Goal: Book appointment/travel/reservation

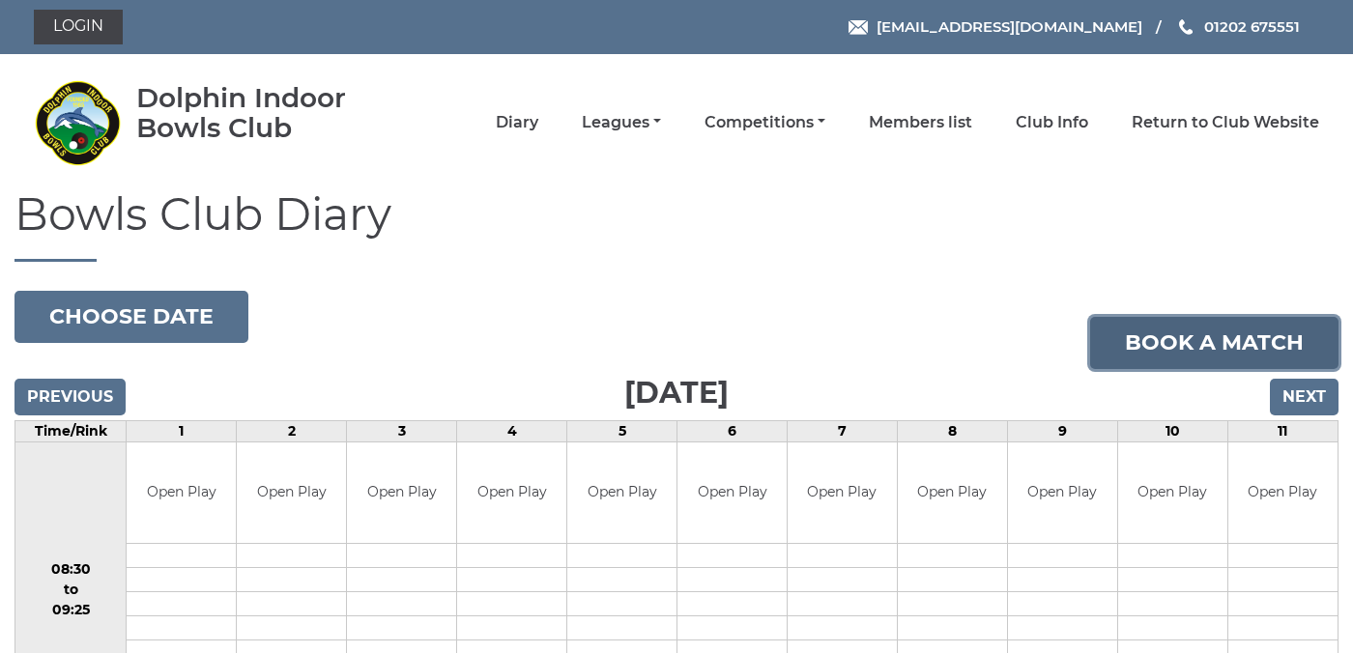
click at [1151, 340] on link "Book a match" at bounding box center [1214, 343] width 248 height 52
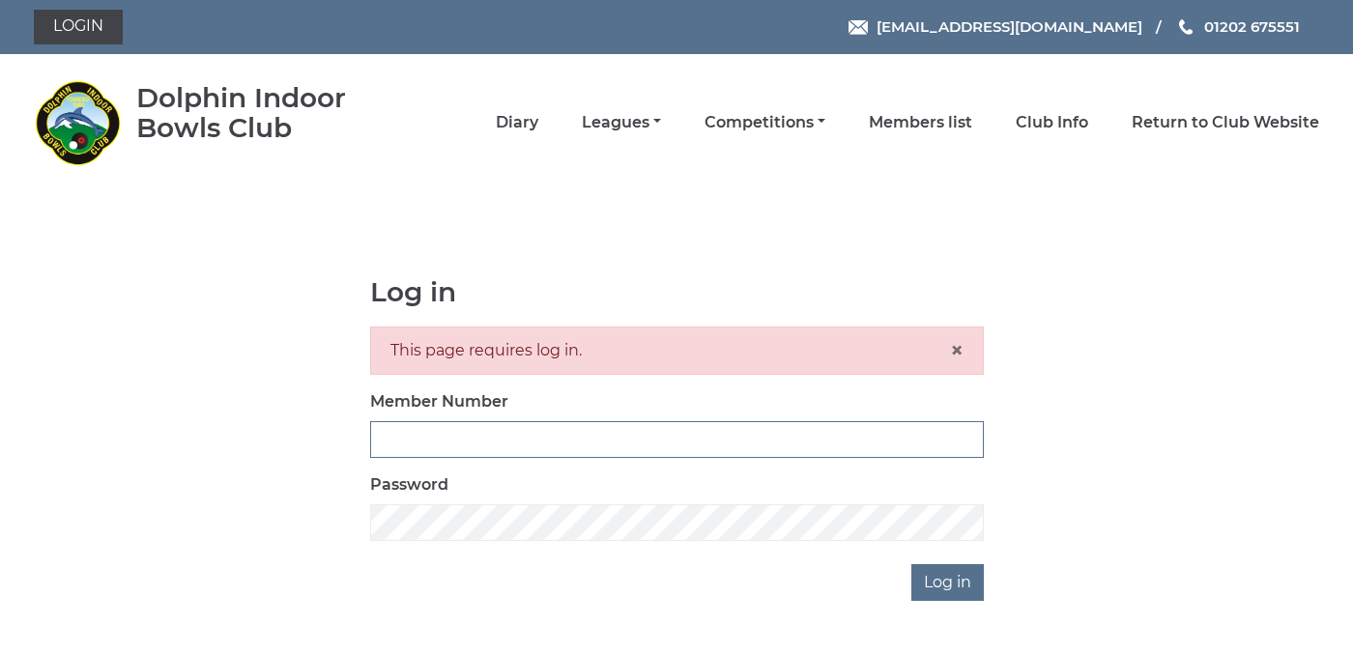
click at [649, 436] on input "Member Number" at bounding box center [677, 439] width 614 height 37
type input "3923"
click at [947, 578] on input "Log in" at bounding box center [947, 582] width 72 height 37
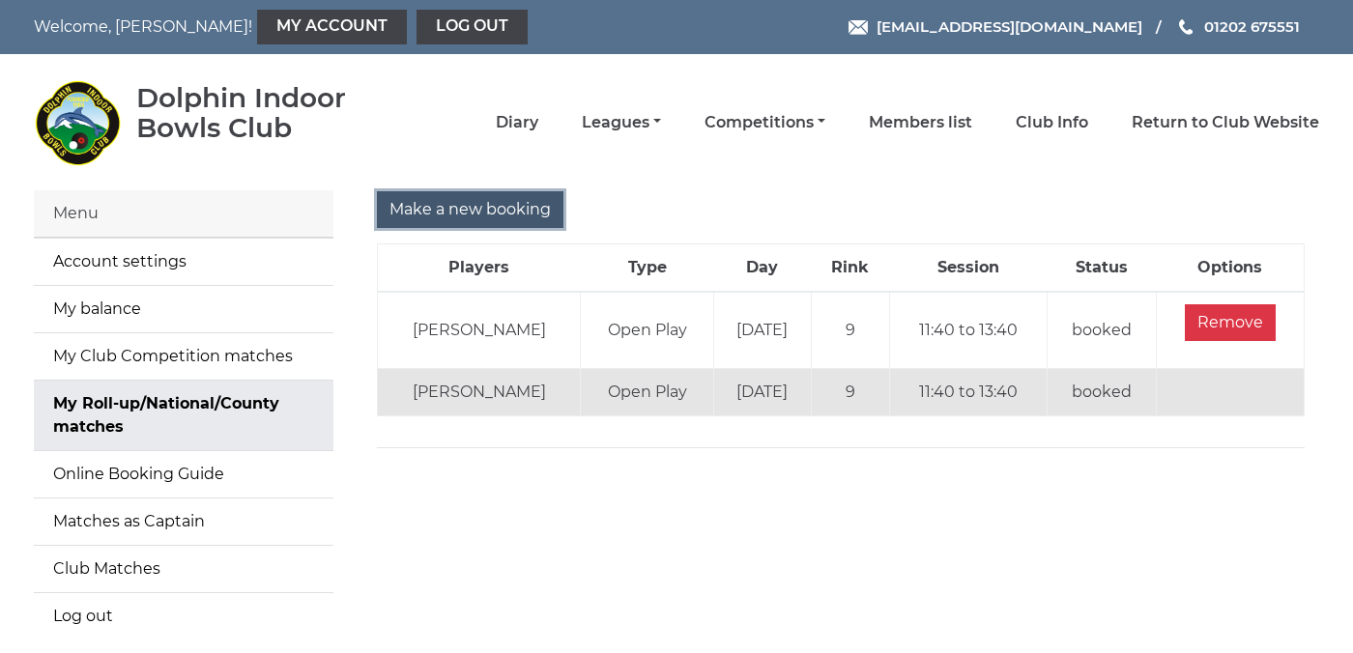
click at [506, 203] on input "Make a new booking" at bounding box center [470, 209] width 187 height 37
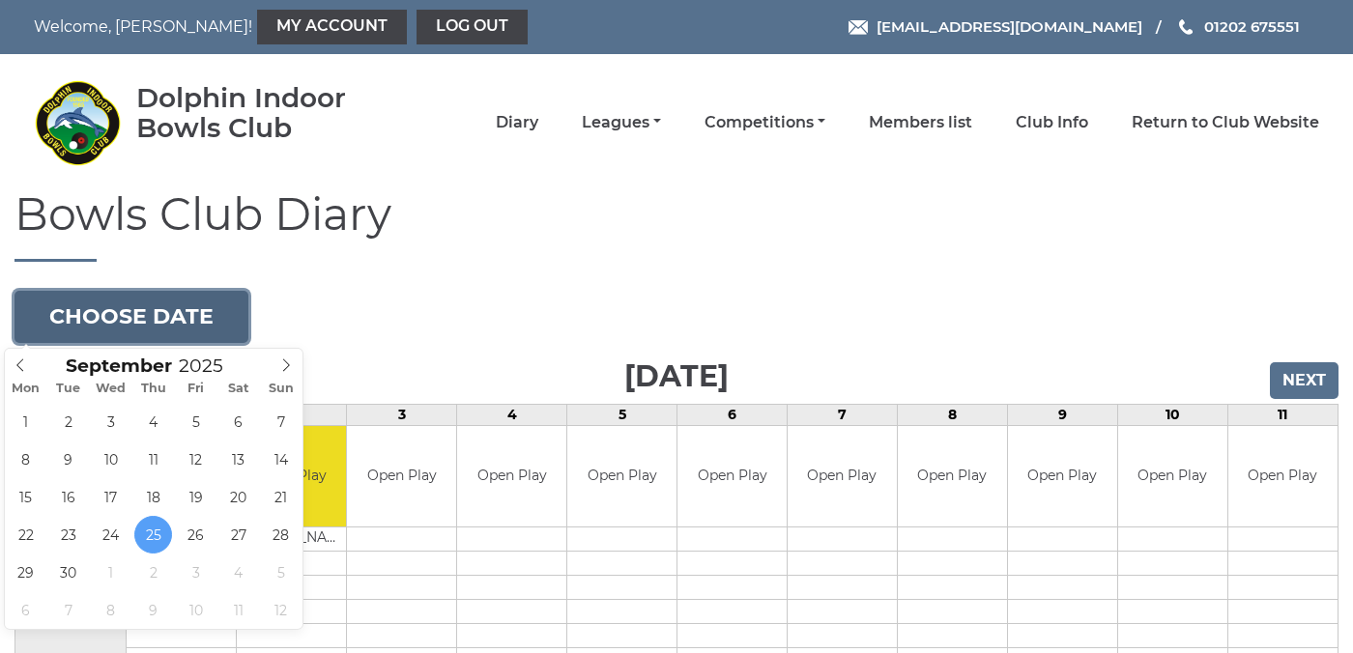
click at [180, 307] on button "Choose date" at bounding box center [131, 317] width 234 height 52
type input "2025-10-09"
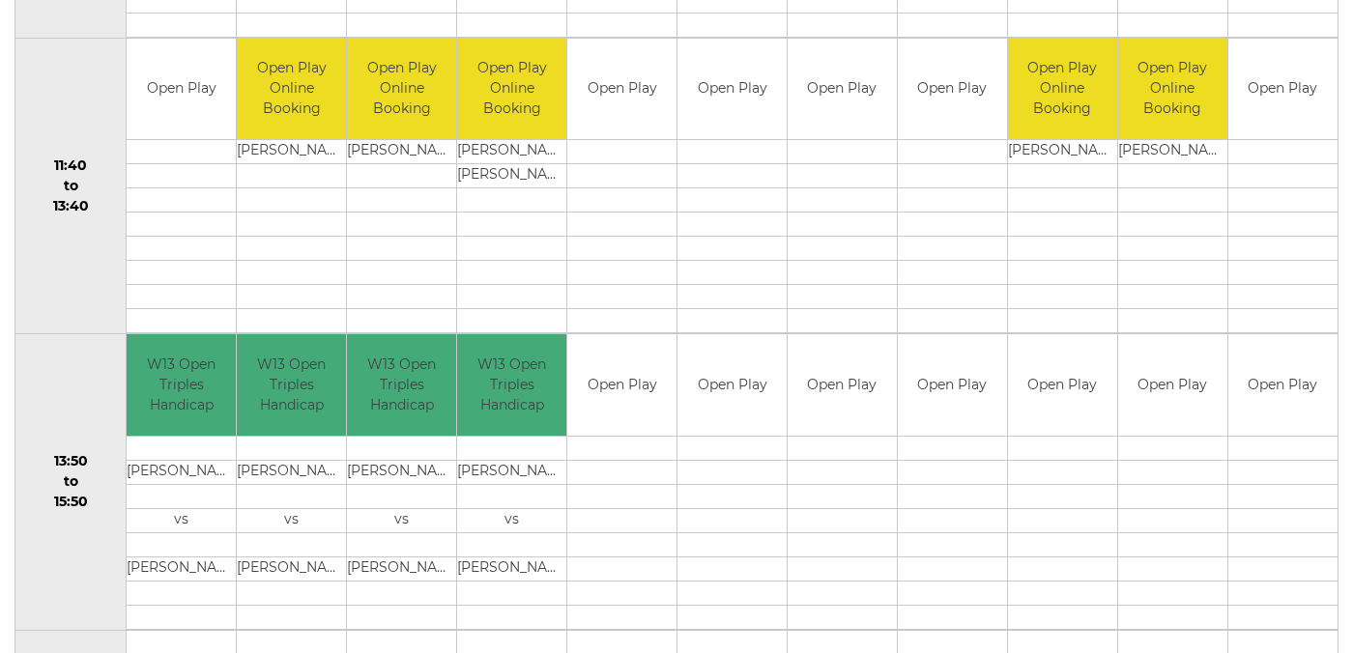
scroll to position [981, 0]
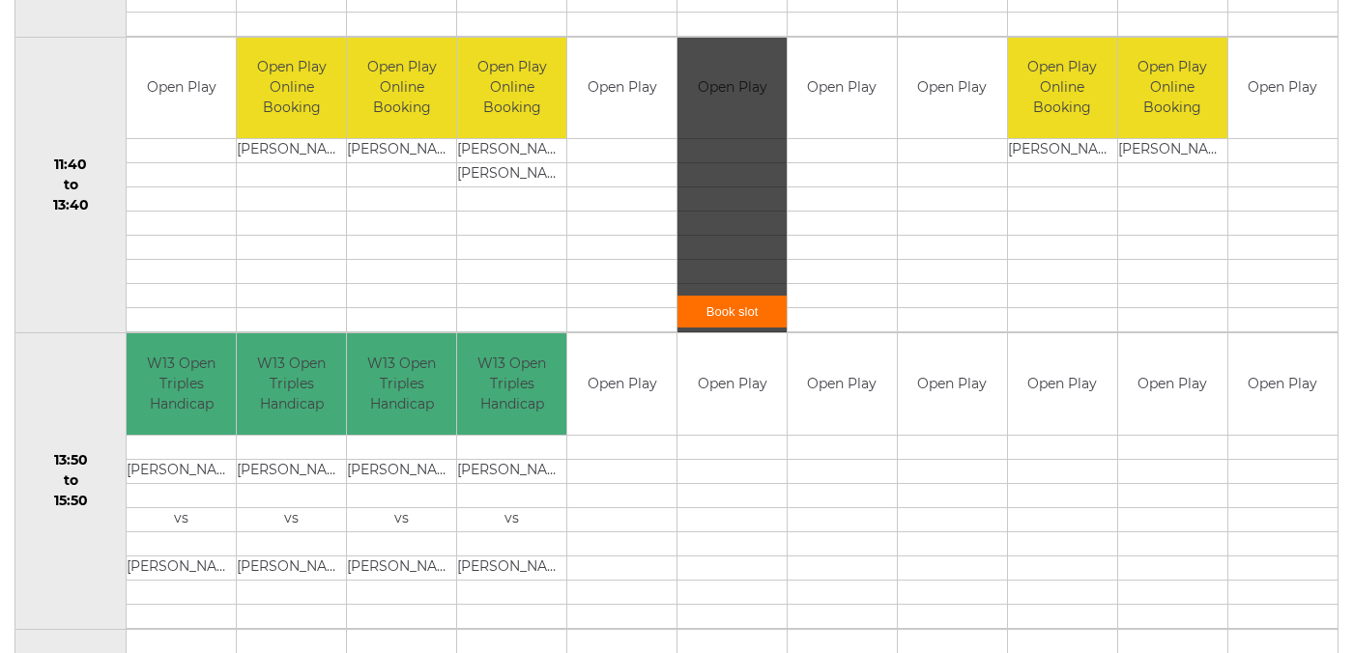
click at [732, 306] on link "Book slot" at bounding box center [731, 312] width 109 height 32
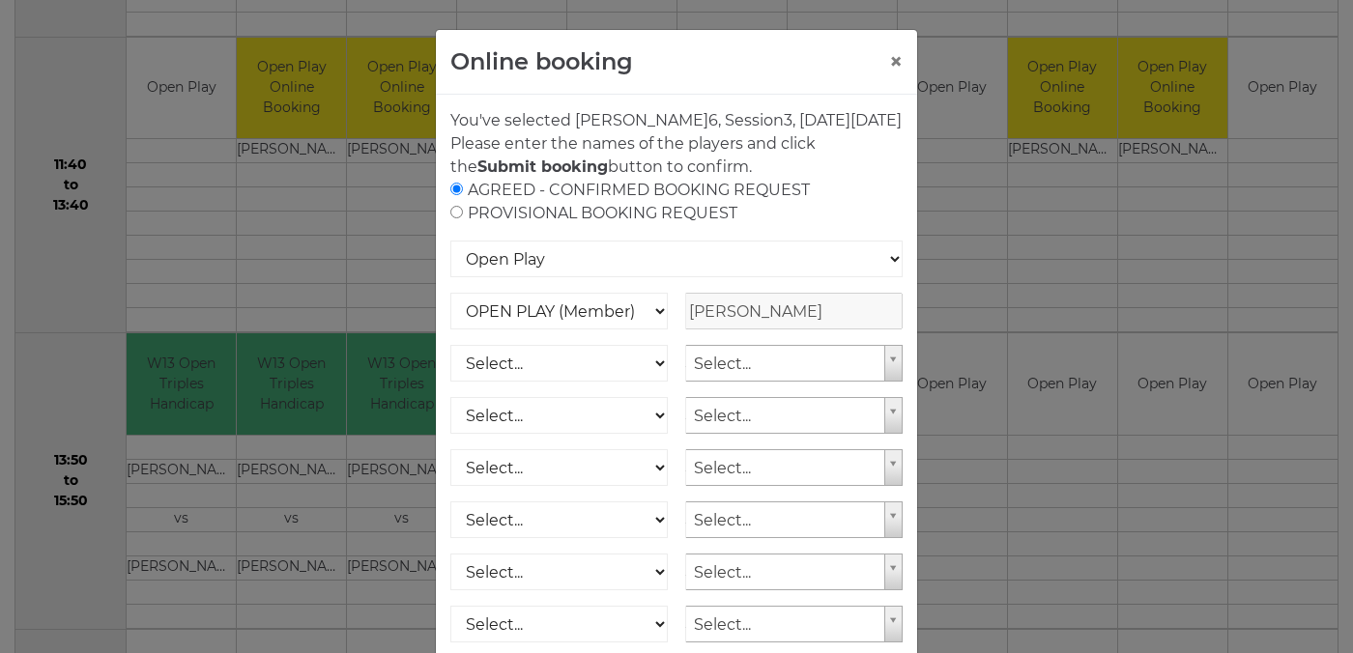
scroll to position [244, 0]
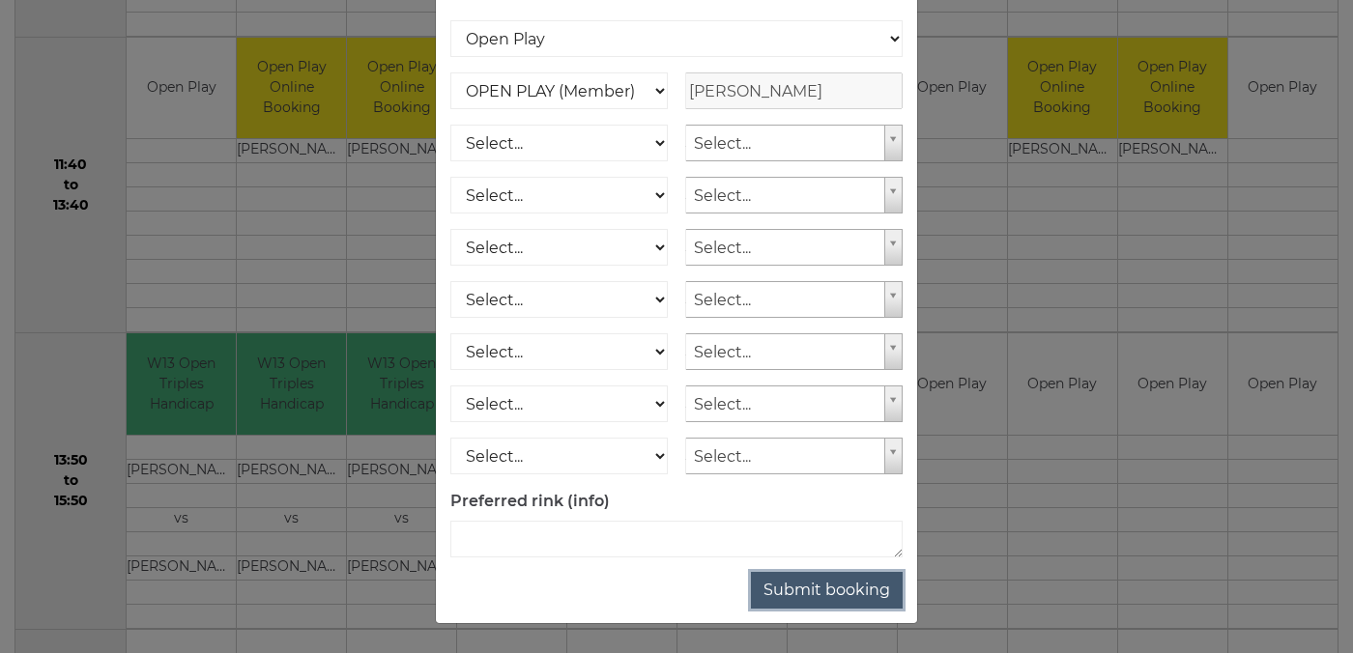
click at [830, 589] on button "Submit booking" at bounding box center [827, 590] width 152 height 37
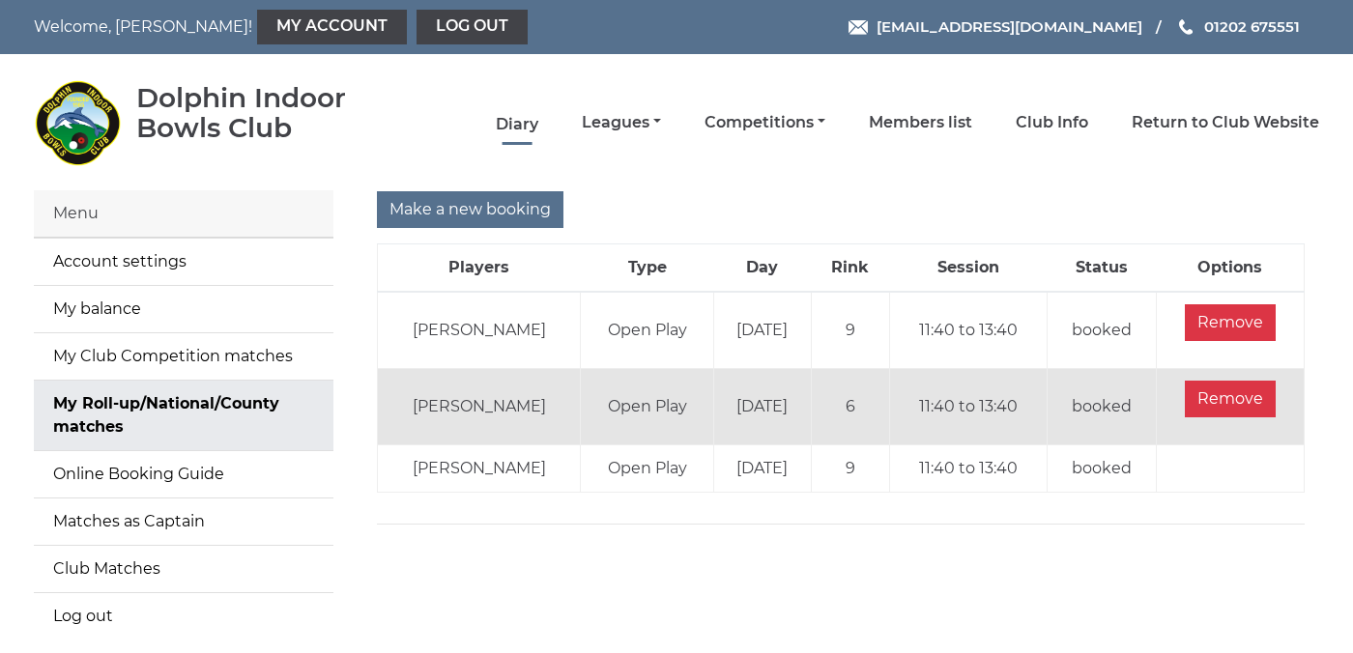
click at [538, 124] on link "Diary" at bounding box center [517, 124] width 43 height 21
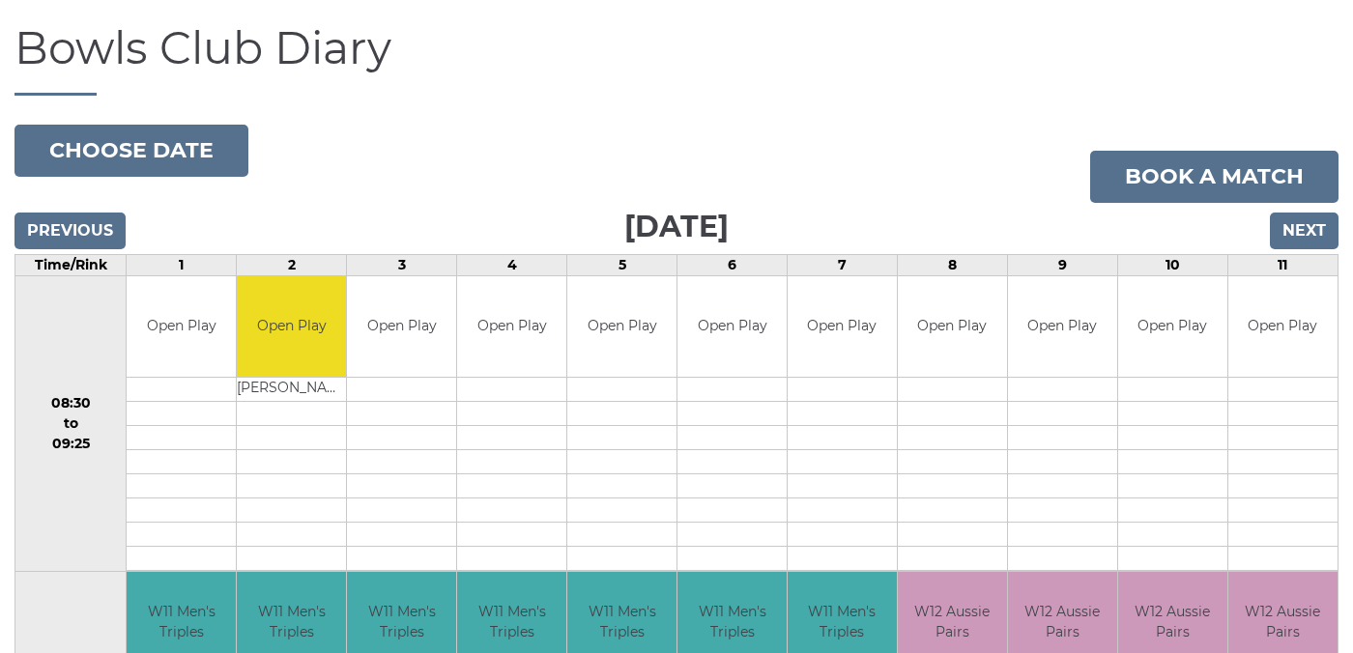
scroll to position [162, 0]
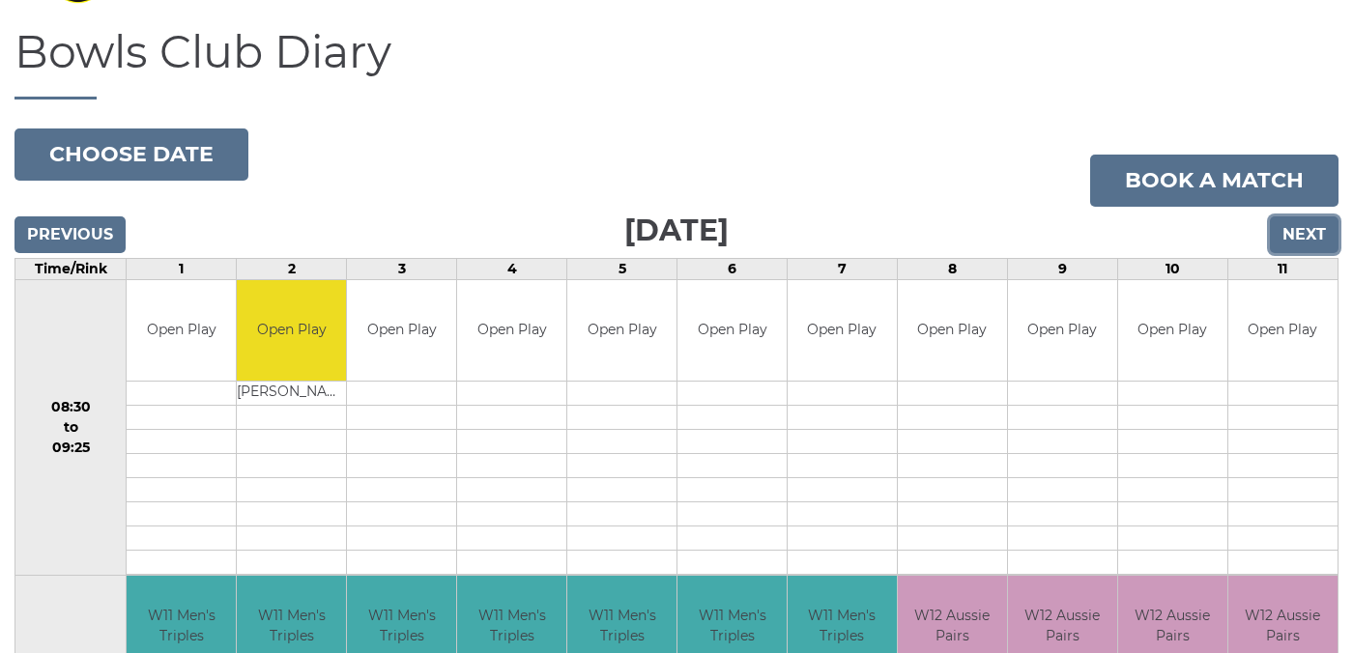
click at [1314, 228] on input "Next" at bounding box center [1304, 234] width 69 height 37
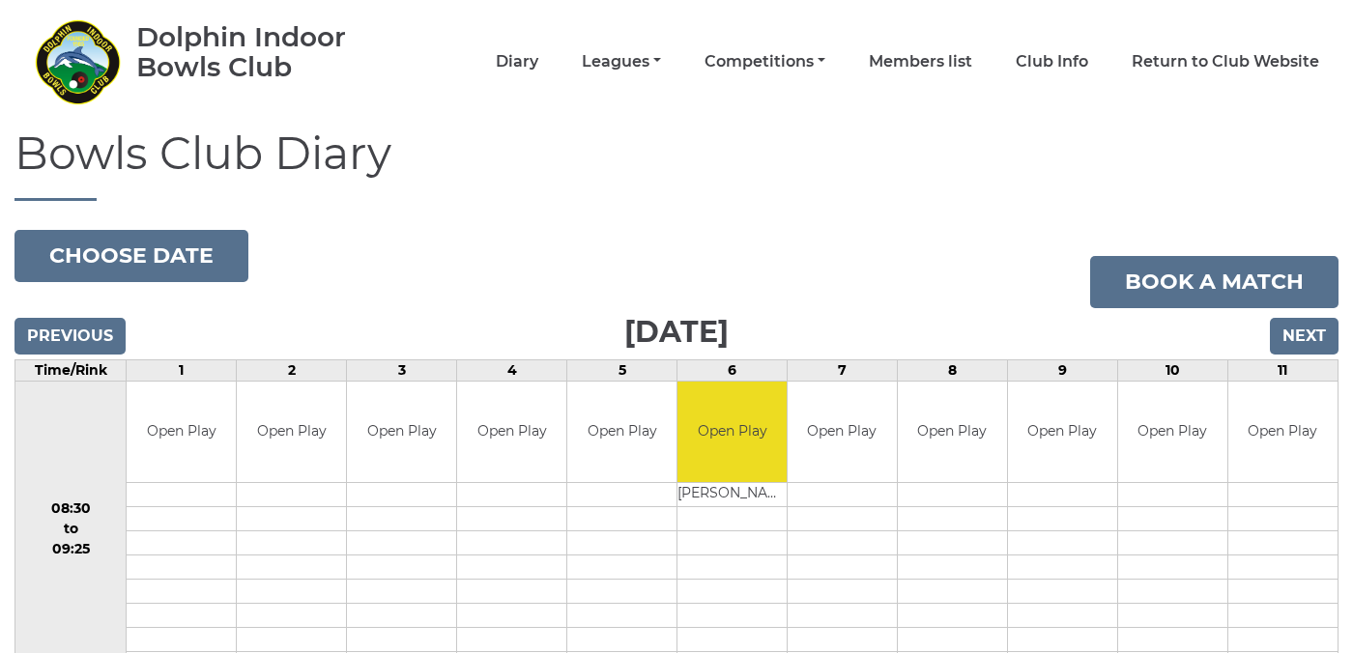
scroll to position [49, 0]
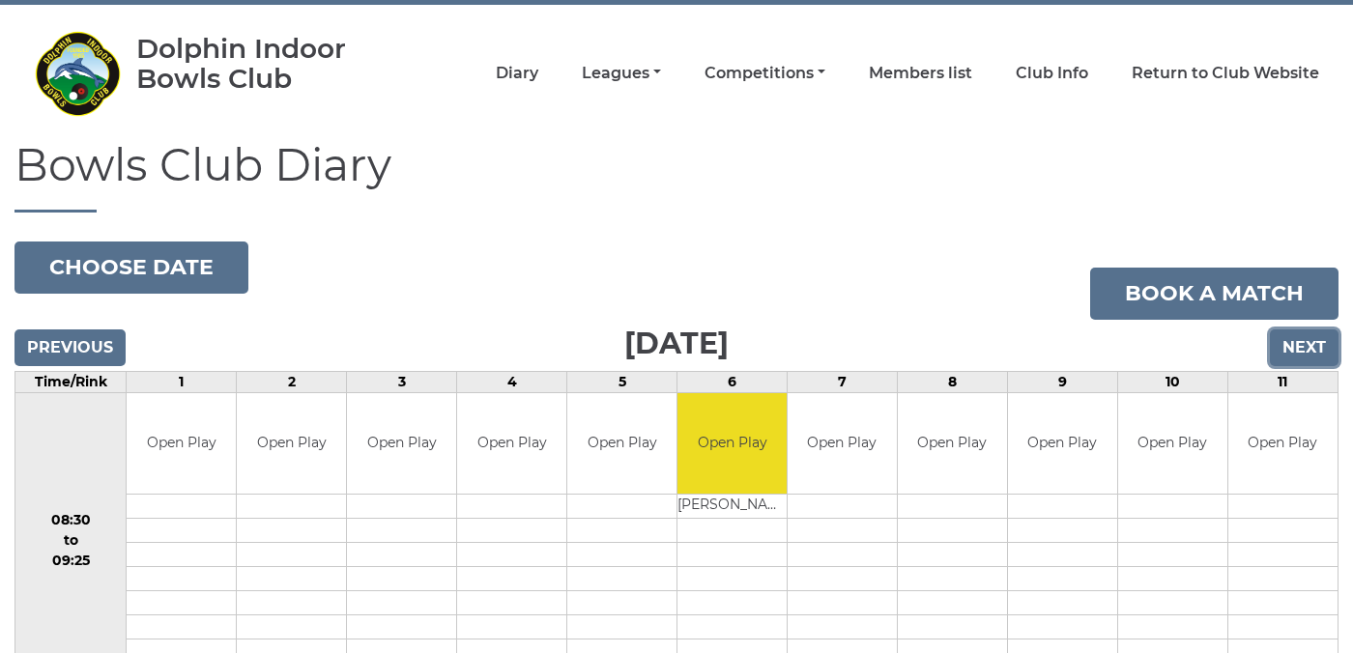
click at [1305, 346] on input "Next" at bounding box center [1304, 348] width 69 height 37
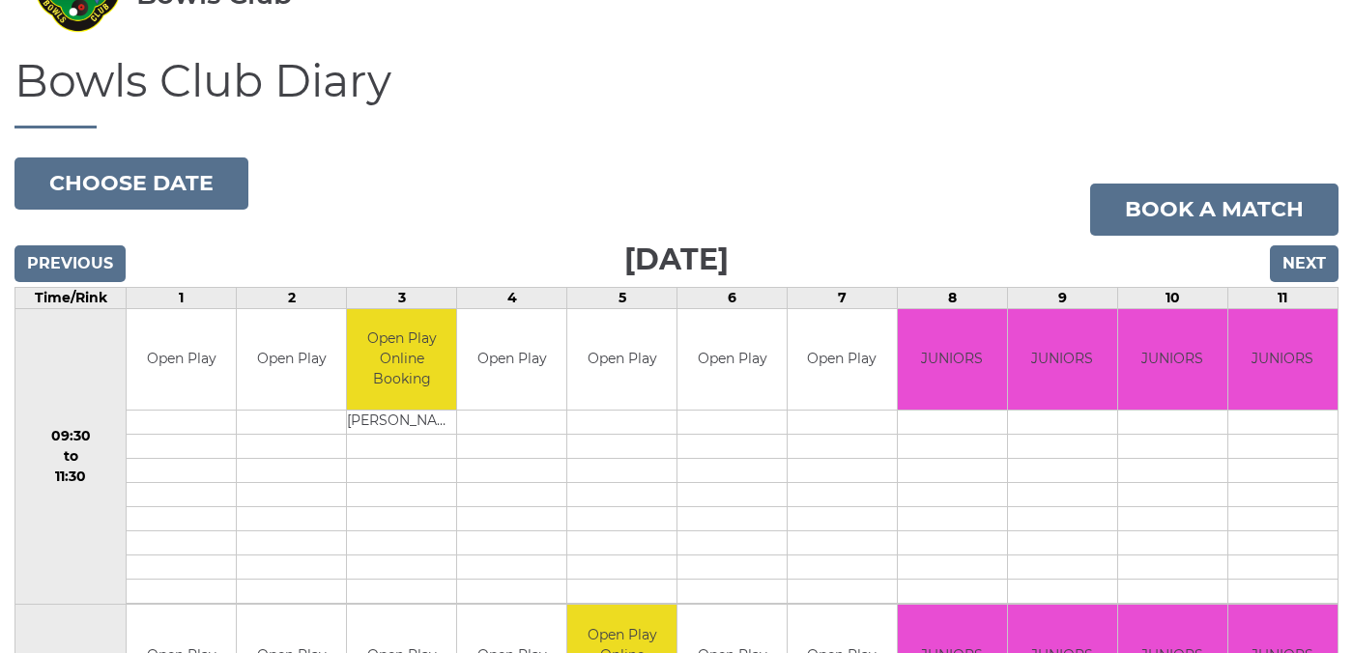
scroll to position [130, 0]
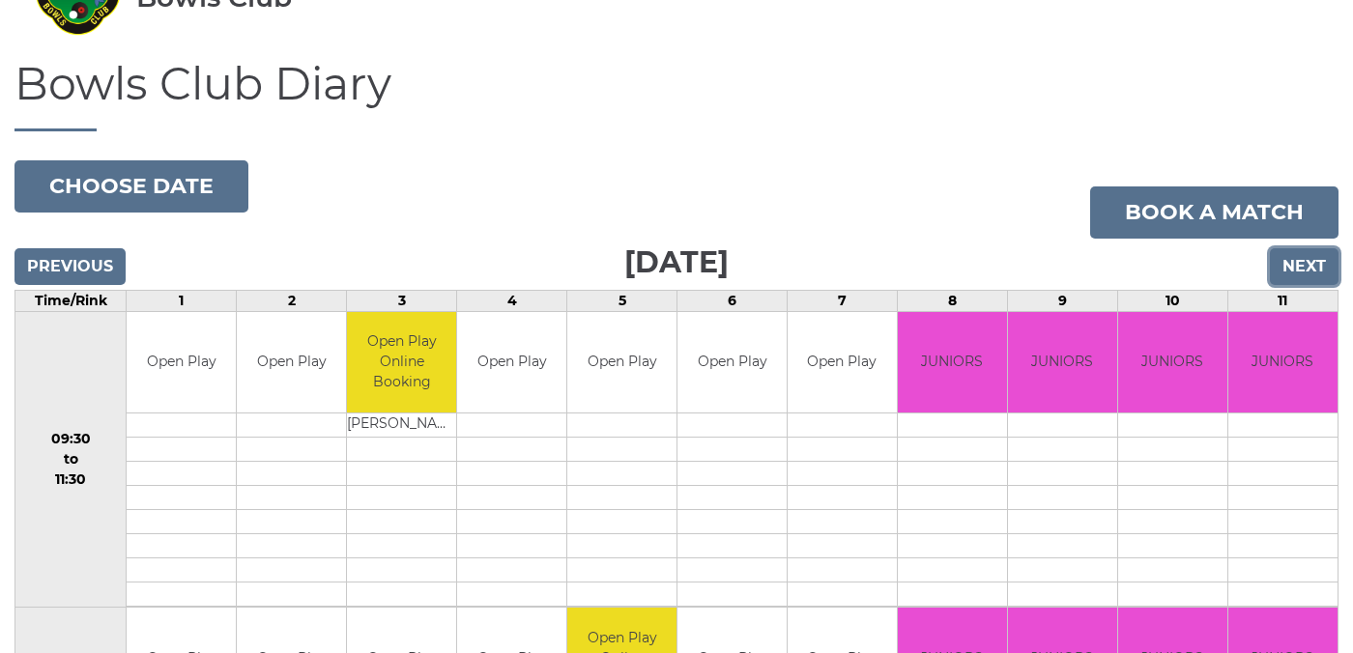
click at [1305, 267] on input "Next" at bounding box center [1304, 266] width 69 height 37
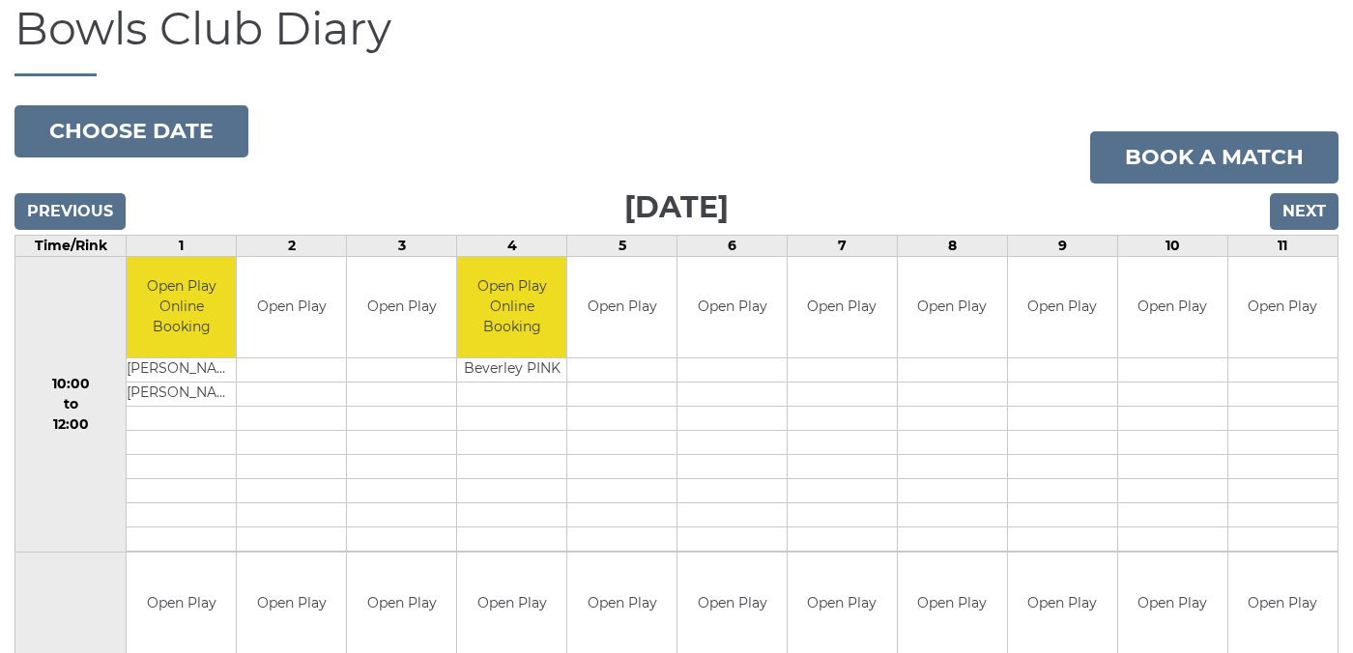
scroll to position [182, 0]
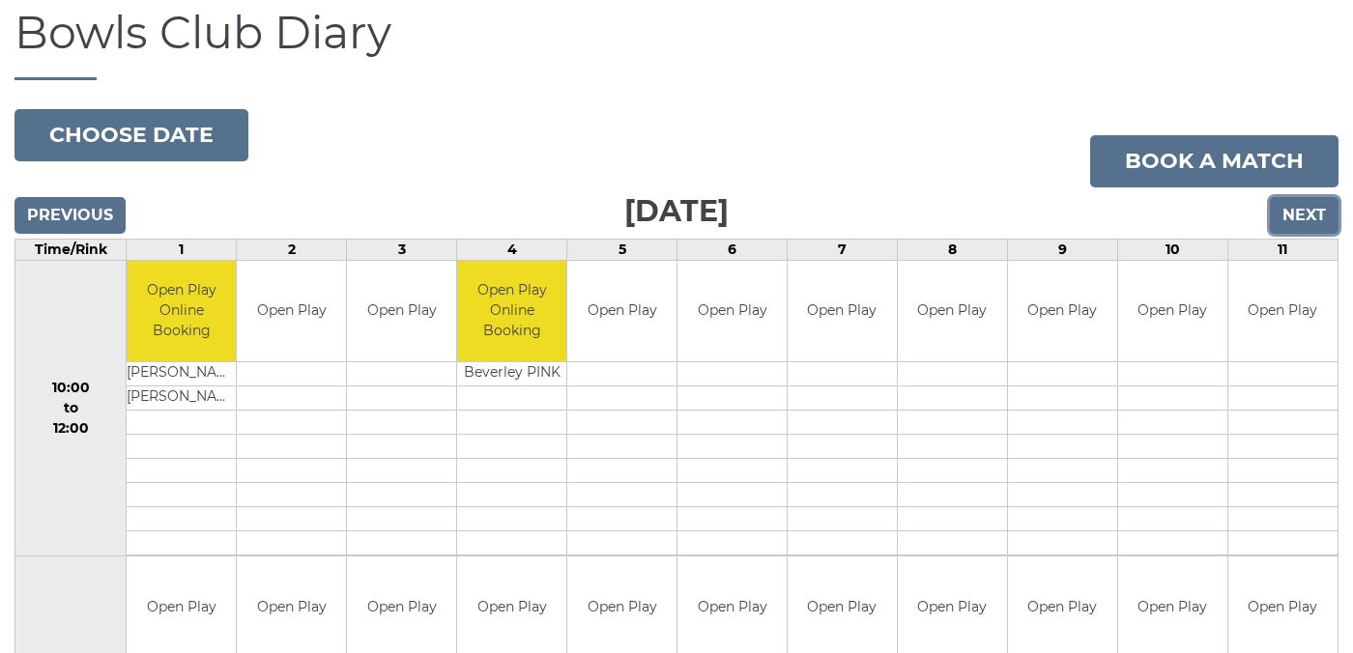
click at [1304, 216] on input "Next" at bounding box center [1304, 215] width 69 height 37
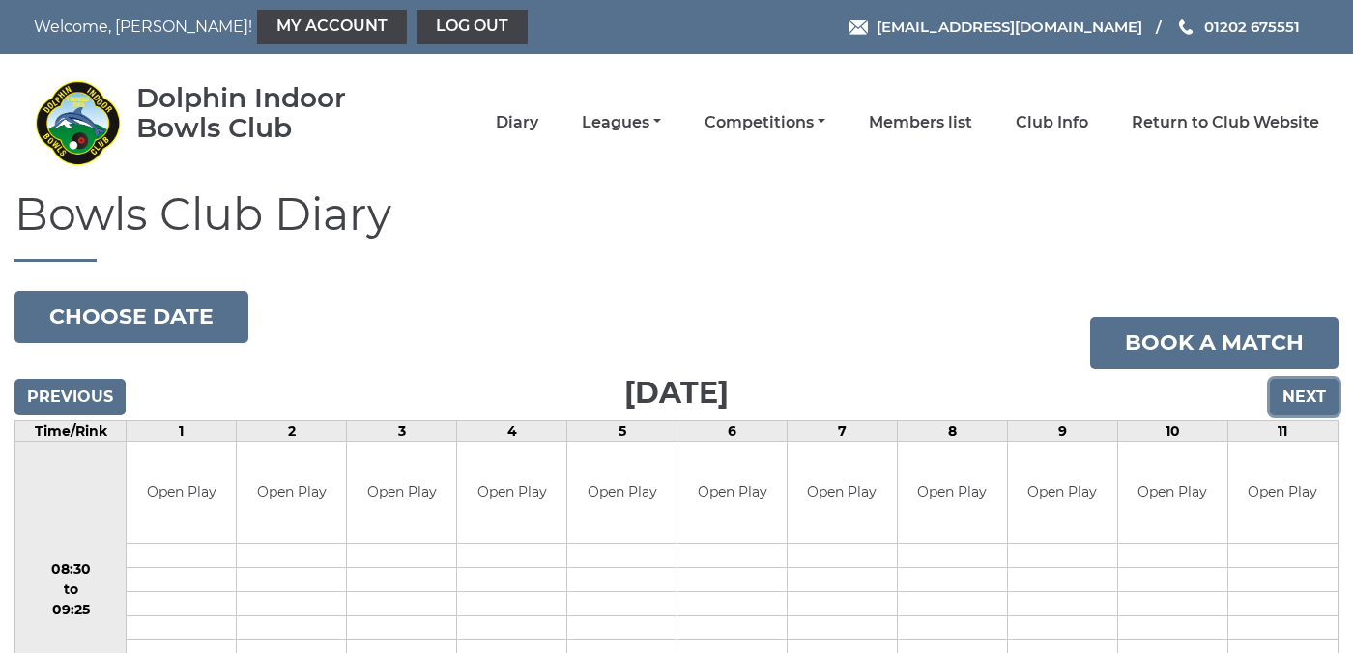
click at [1309, 393] on input "Next" at bounding box center [1304, 397] width 69 height 37
click at [1308, 394] on input "Next" at bounding box center [1304, 397] width 69 height 37
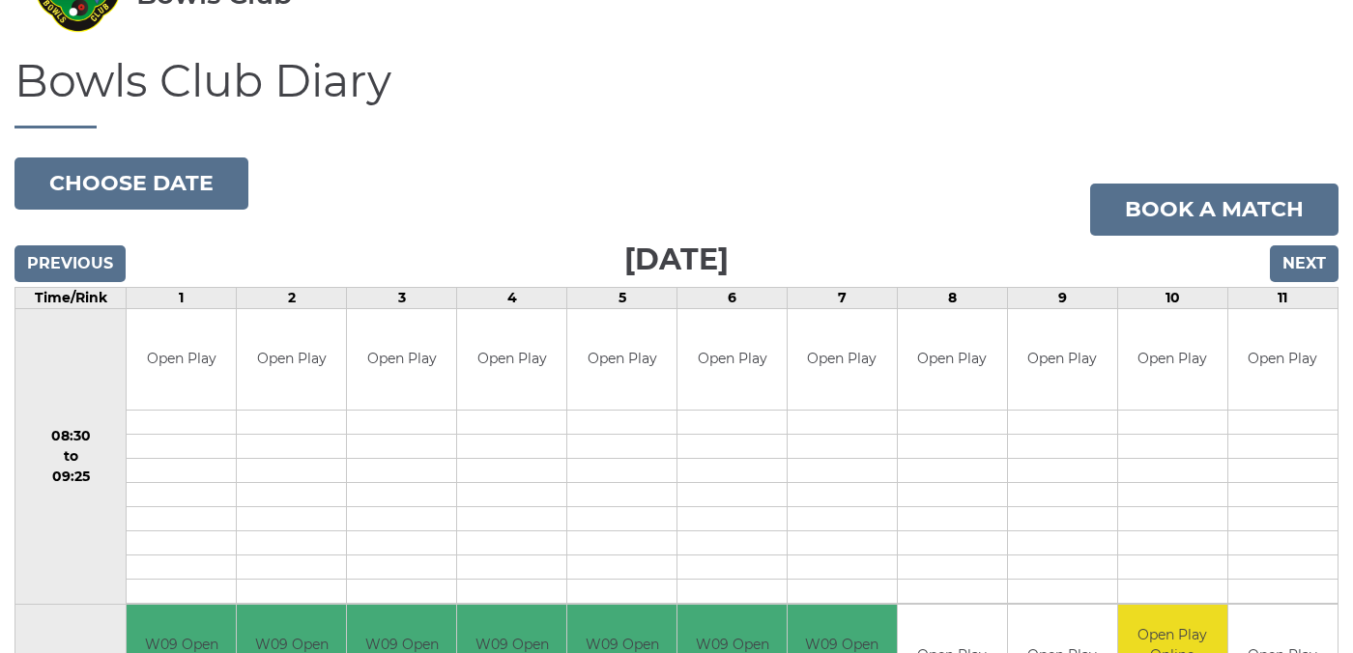
scroll to position [132, 0]
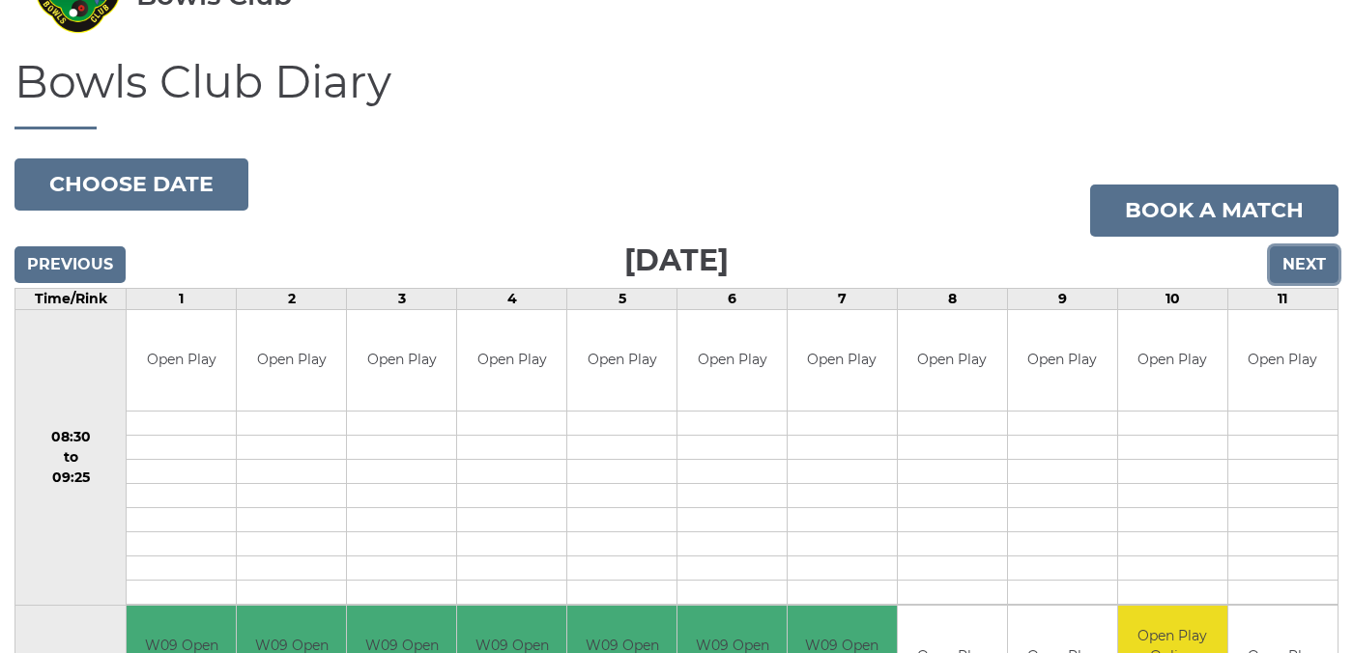
click at [1309, 262] on input "Next" at bounding box center [1304, 264] width 69 height 37
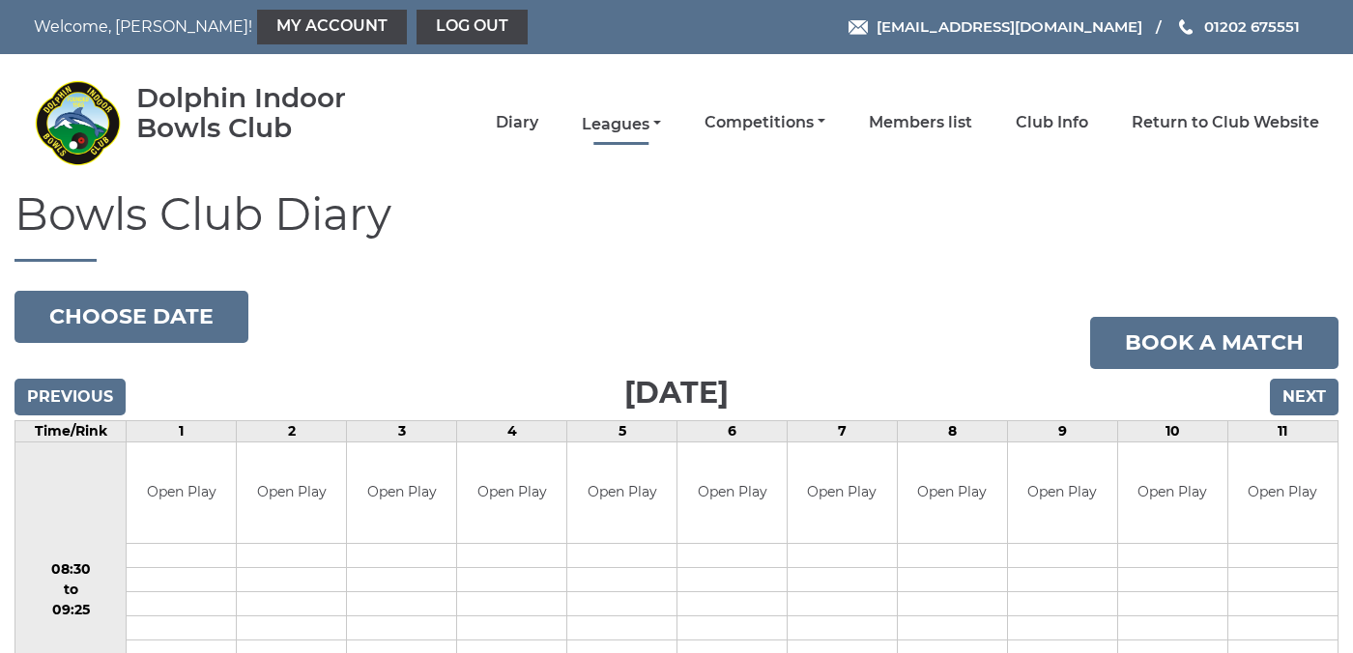
click at [661, 118] on link "Leagues" at bounding box center [621, 124] width 79 height 21
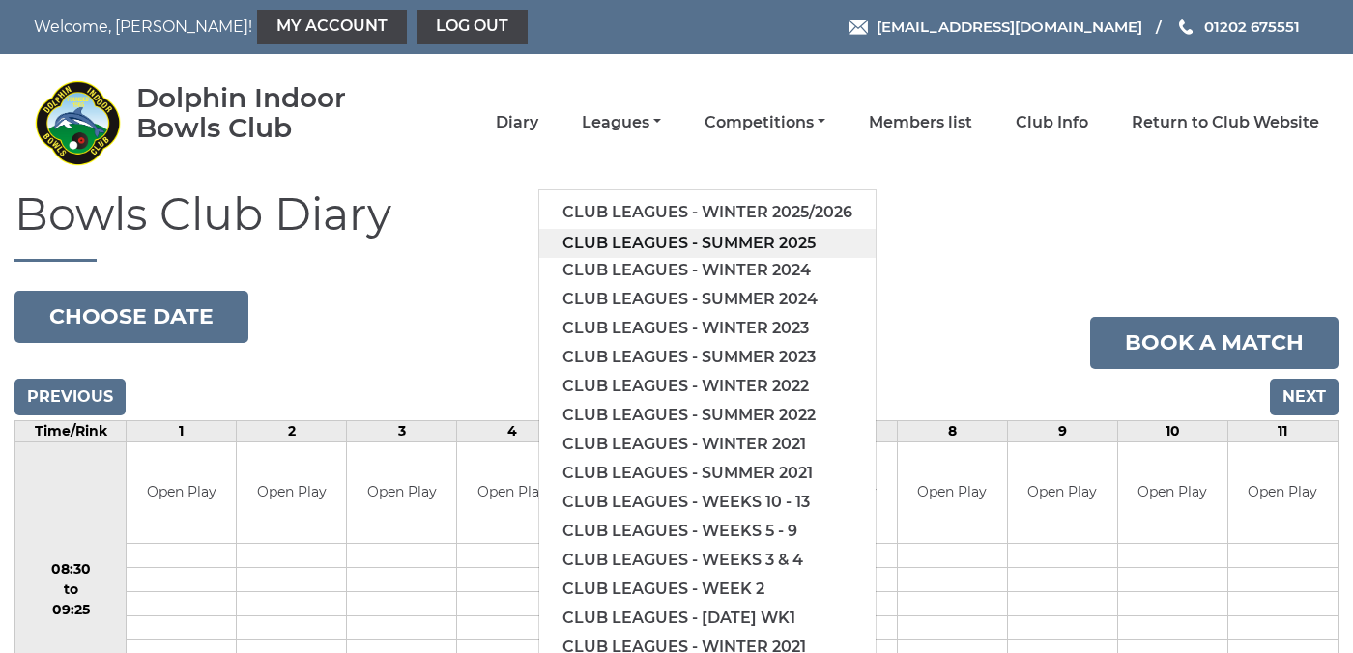
click at [691, 239] on link "Club leagues - Summer 2025" at bounding box center [707, 243] width 336 height 29
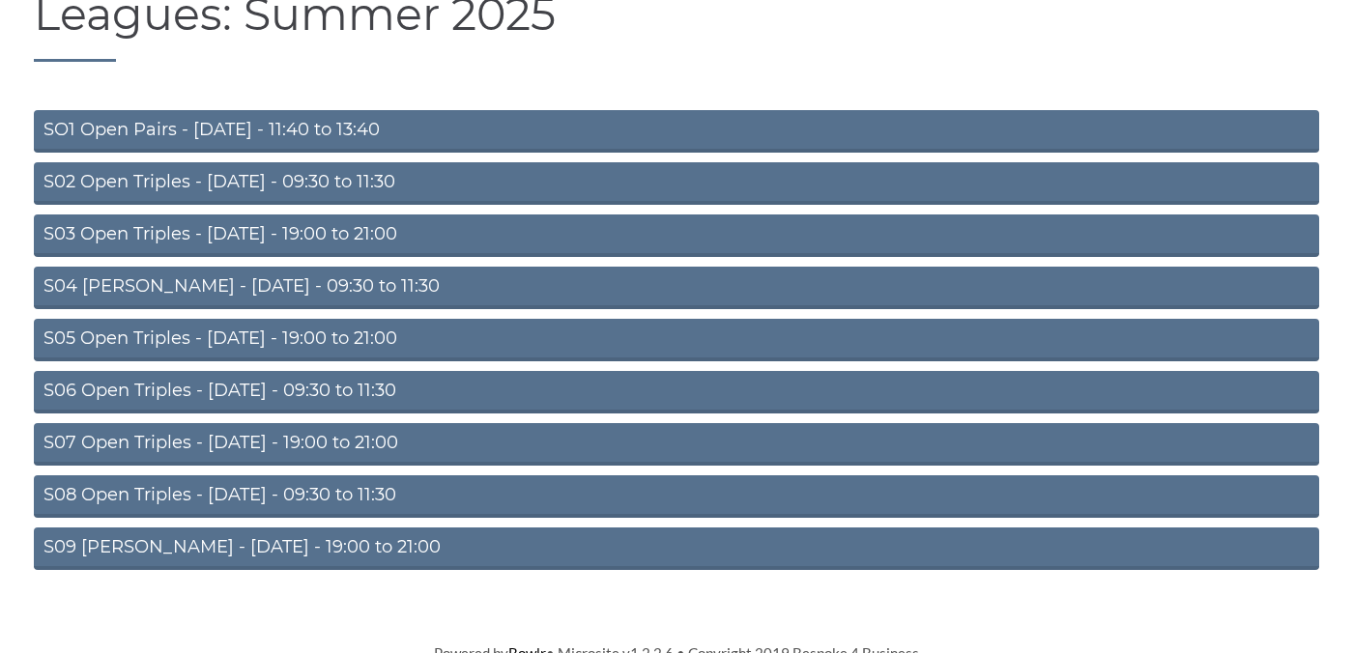
scroll to position [211, 0]
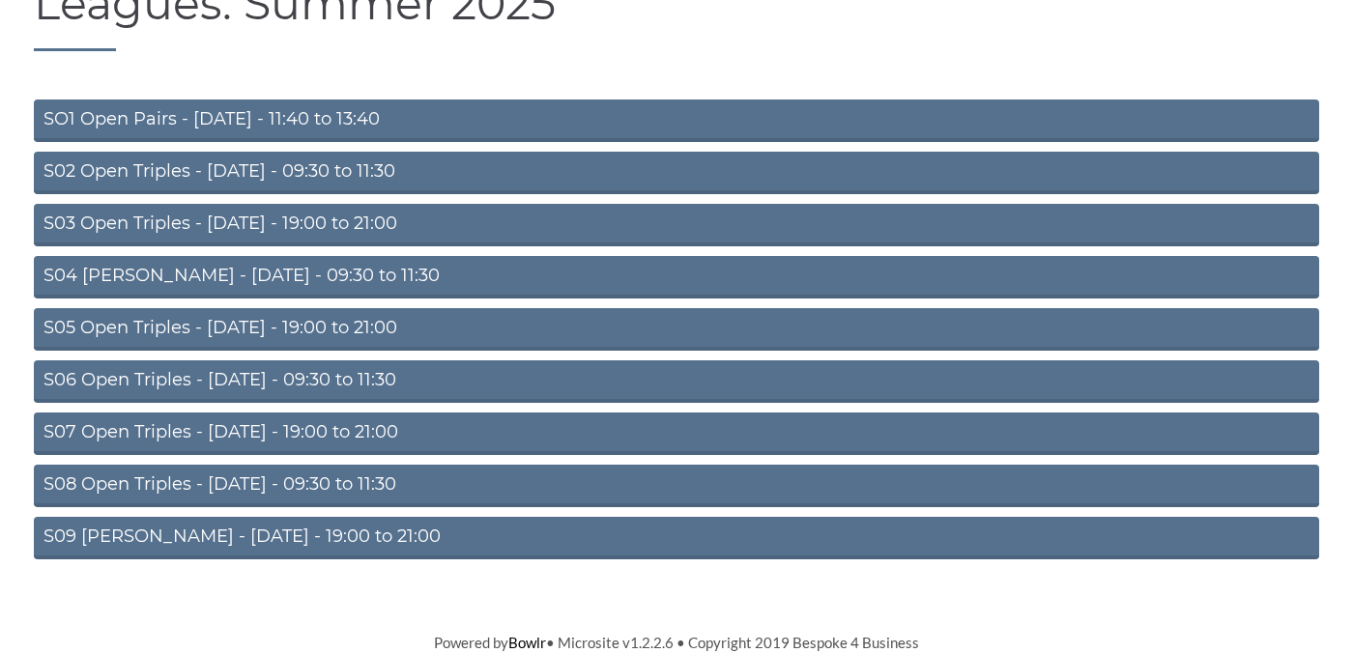
click at [302, 483] on link "S08 Open Triples - Friday - 09:30 to 11:30" at bounding box center [676, 486] width 1285 height 43
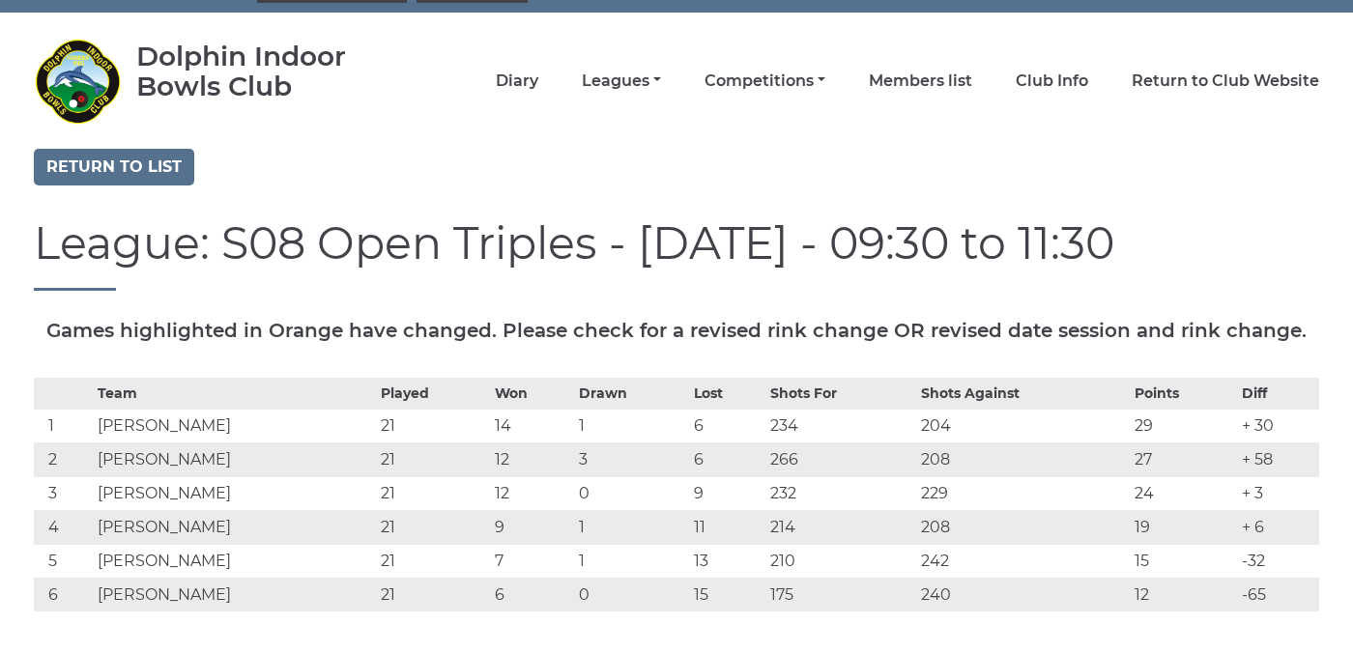
scroll to position [77, 0]
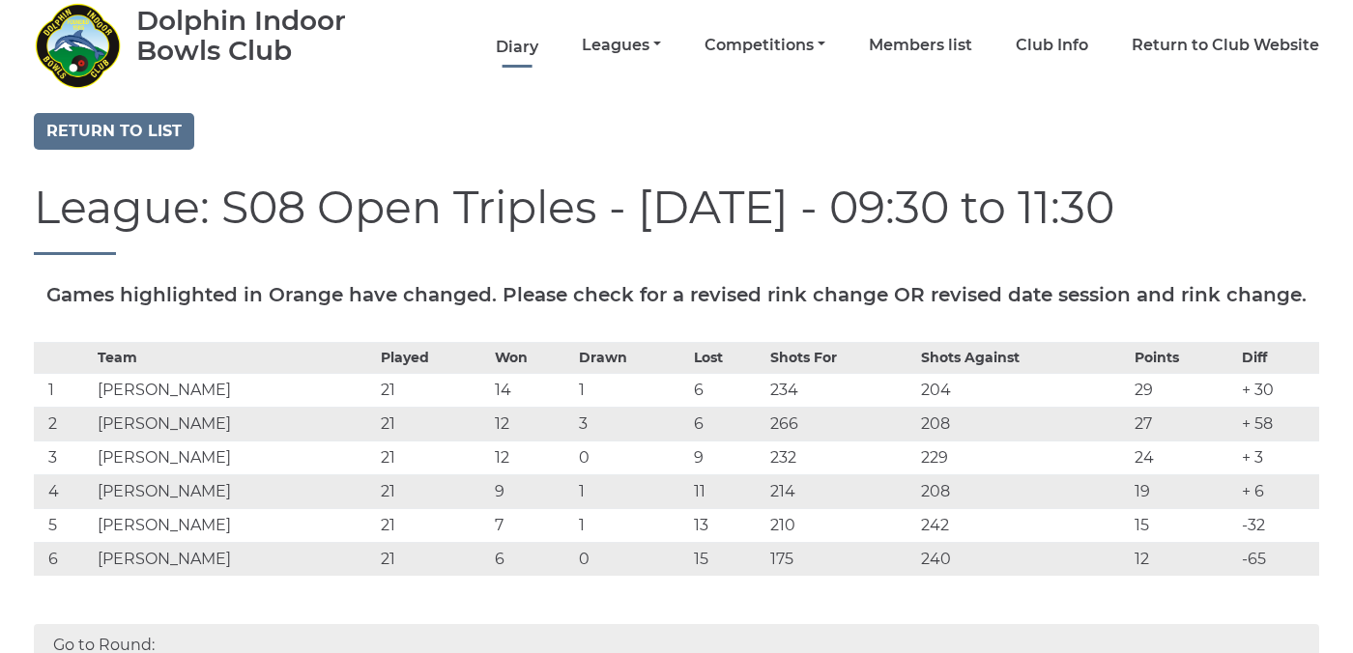
click at [538, 42] on link "Diary" at bounding box center [517, 47] width 43 height 21
